Goal: Find specific page/section: Find specific page/section

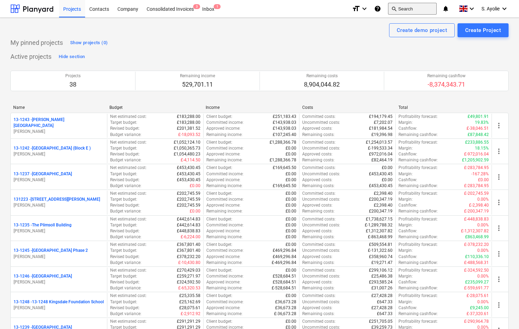
click at [401, 9] on button "search Search" at bounding box center [412, 9] width 49 height 12
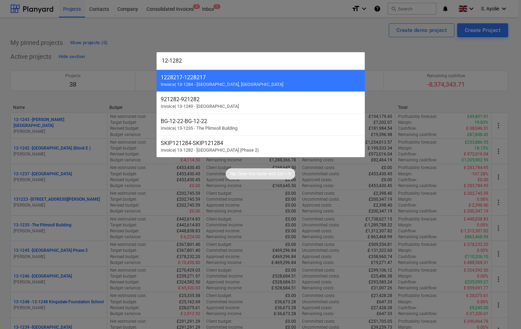
click at [167, 58] on input "12-1282" at bounding box center [261, 60] width 208 height 17
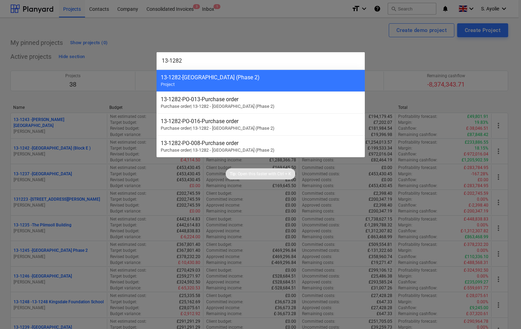
click at [216, 63] on input "13-1282" at bounding box center [261, 60] width 208 height 17
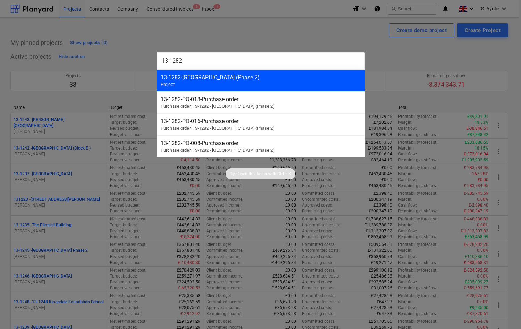
type input "13-1282"
click at [222, 79] on div "13-1282 - Plumstead West Thamesmead (Phase 2)" at bounding box center [261, 77] width 200 height 7
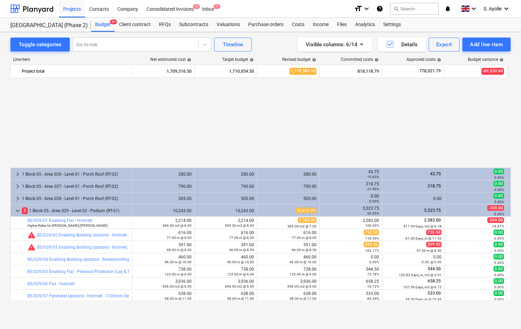
scroll to position [382, 0]
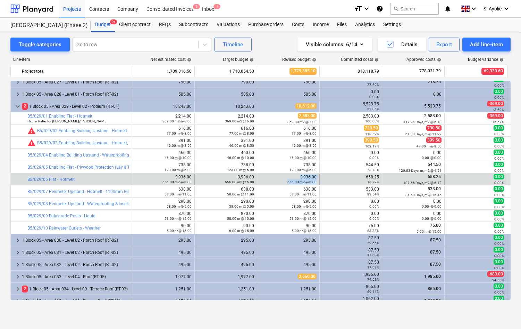
drag, startPoint x: 301, startPoint y: 175, endPoint x: 325, endPoint y: 175, distance: 24.3
click at [325, 175] on div "bar_chart B5/029/06 Flat - Hotmelt edit 3,936.00 656.00 m2 @ 6.00 edit 3,936.00…" at bounding box center [268, 179] width 514 height 11
drag, startPoint x: 325, startPoint y: 175, endPoint x: 318, endPoint y: 175, distance: 6.9
click at [318, 175] on div "edit 3,936.00 656.00 m2 @ 6.00" at bounding box center [288, 179] width 63 height 11
click at [314, 183] on small "656.00 m2 @ 6.00" at bounding box center [302, 182] width 29 height 4
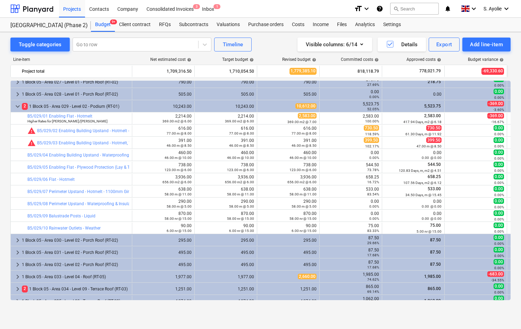
click at [5, 190] on div "Toggle categories Go to row Timeline Visible columns : 6/14 Details Export Add …" at bounding box center [260, 173] width 521 height 282
